Goal: Task Accomplishment & Management: Use online tool/utility

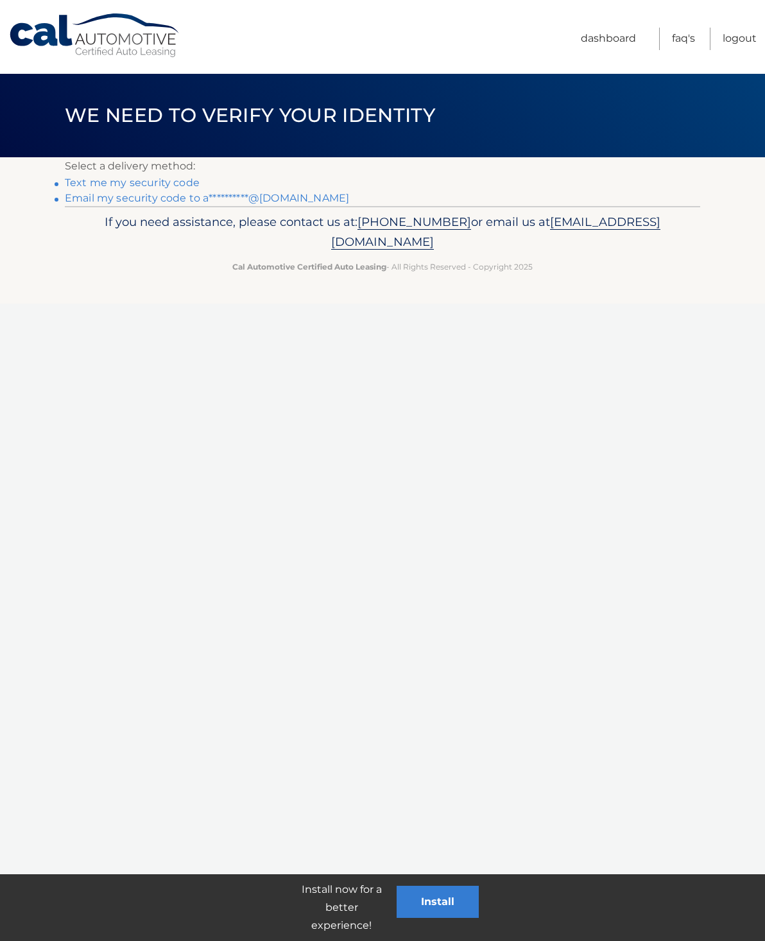
click at [265, 200] on link "**********" at bounding box center [207, 198] width 284 height 12
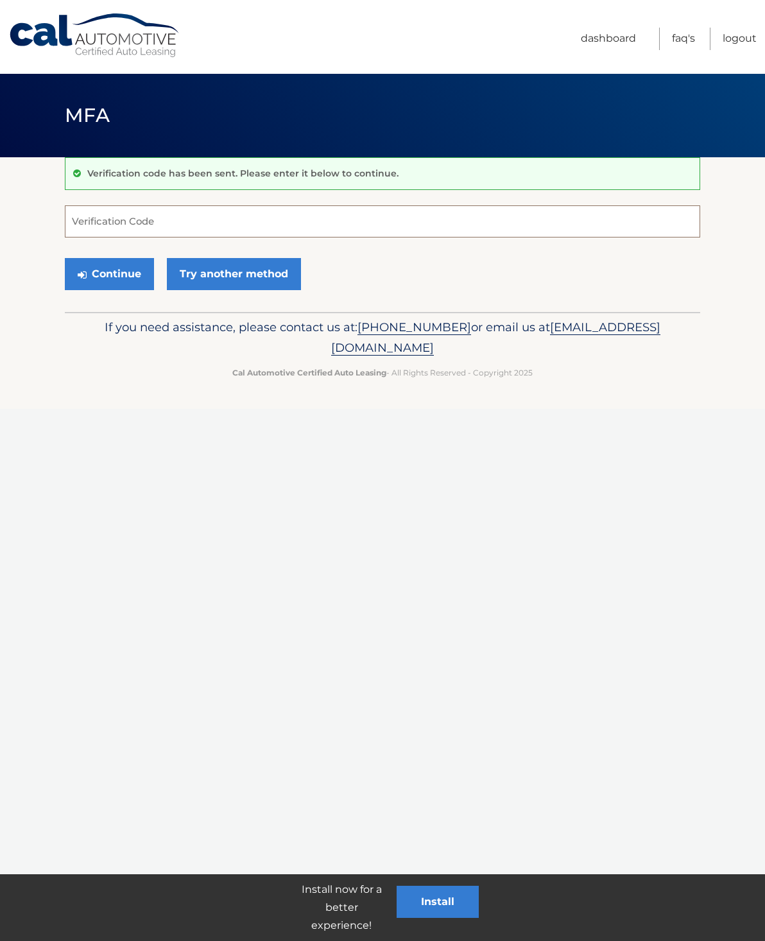
click at [227, 224] on input "Verification Code" at bounding box center [382, 221] width 635 height 32
type input "809018"
click at [113, 273] on button "Continue" at bounding box center [109, 274] width 89 height 32
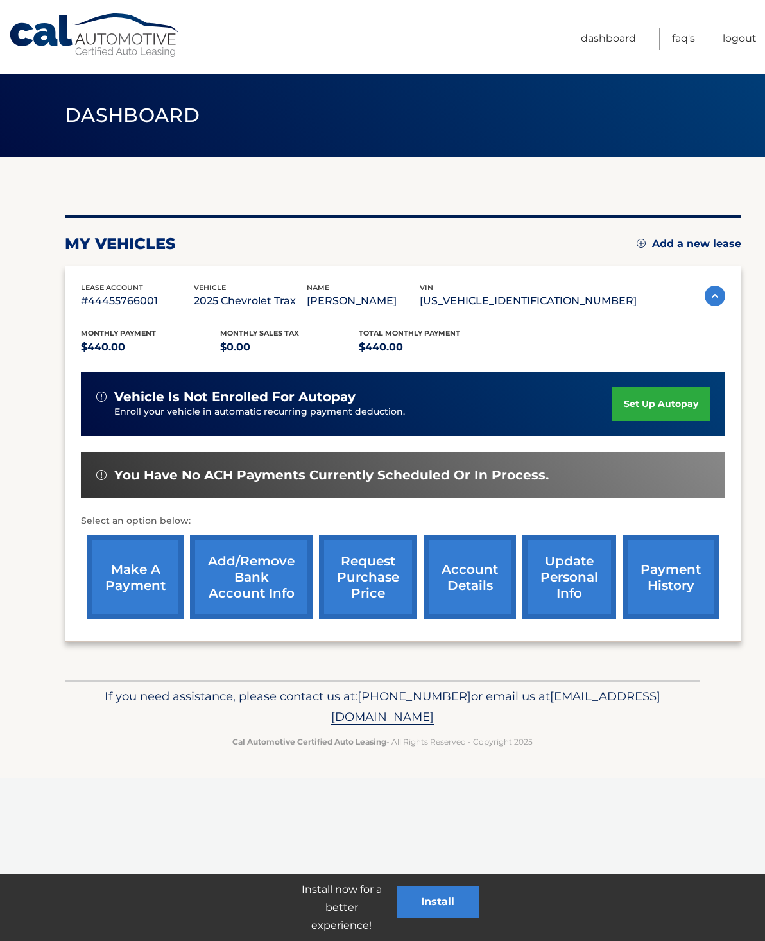
click at [152, 584] on link "make a payment" at bounding box center [135, 577] width 96 height 84
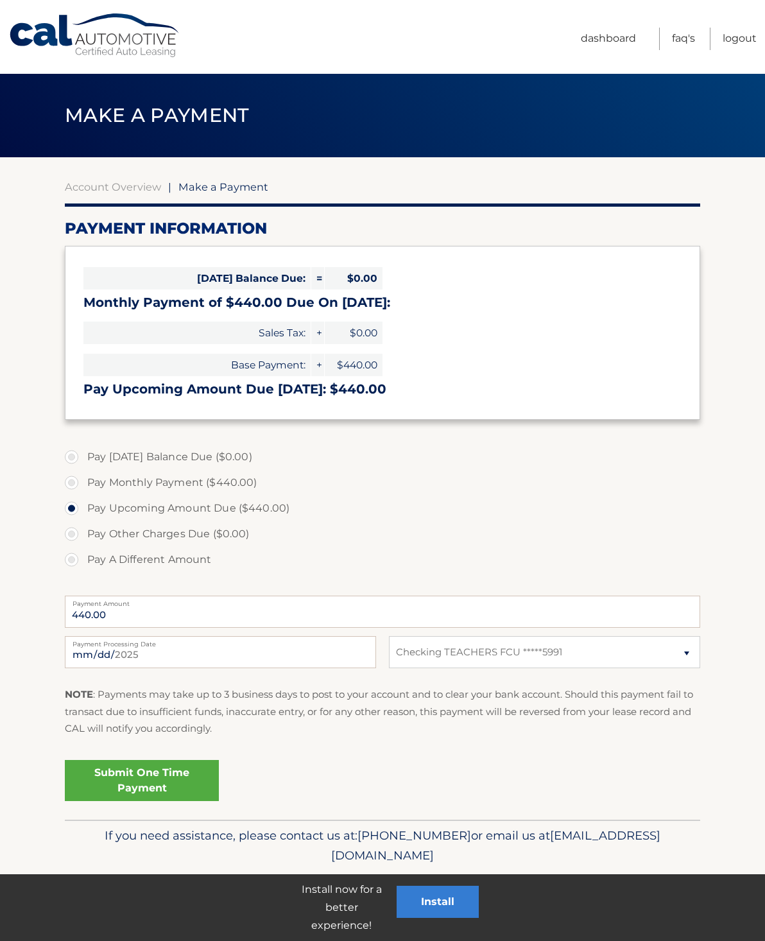
select select "ODI0ZDU4NDEtZjM0OC00NTMyLWFkMjktOWZiN2UxODk1ZDM4"
click at [160, 769] on link "Submit One Time Payment" at bounding box center [142, 780] width 154 height 41
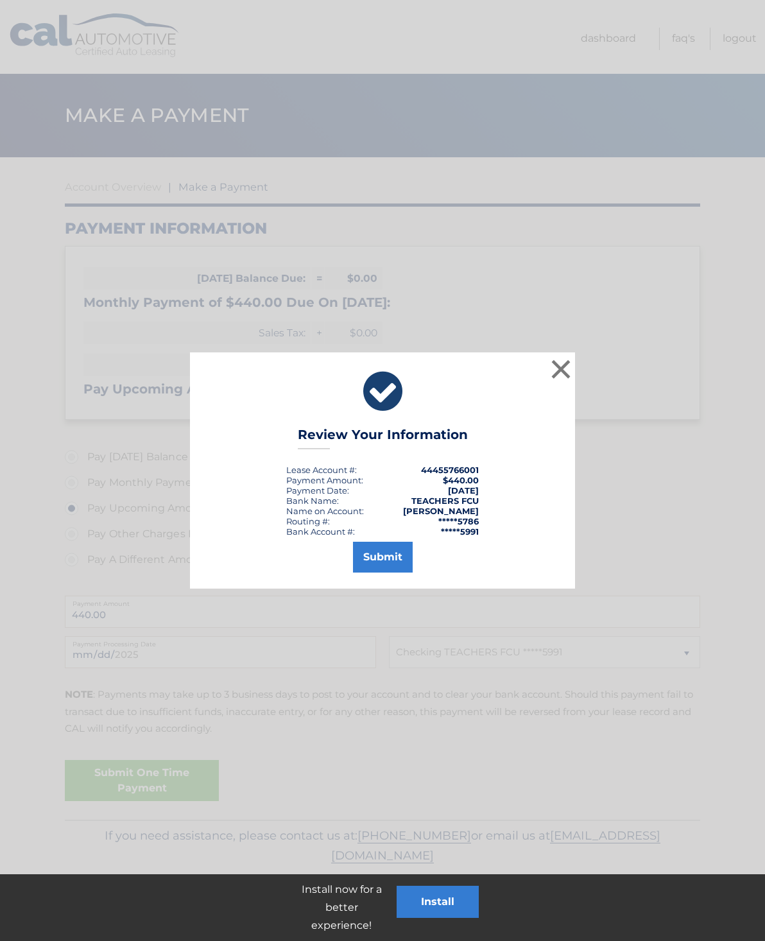
click at [385, 554] on button "Submit" at bounding box center [383, 557] width 60 height 31
